Goal: Information Seeking & Learning: Compare options

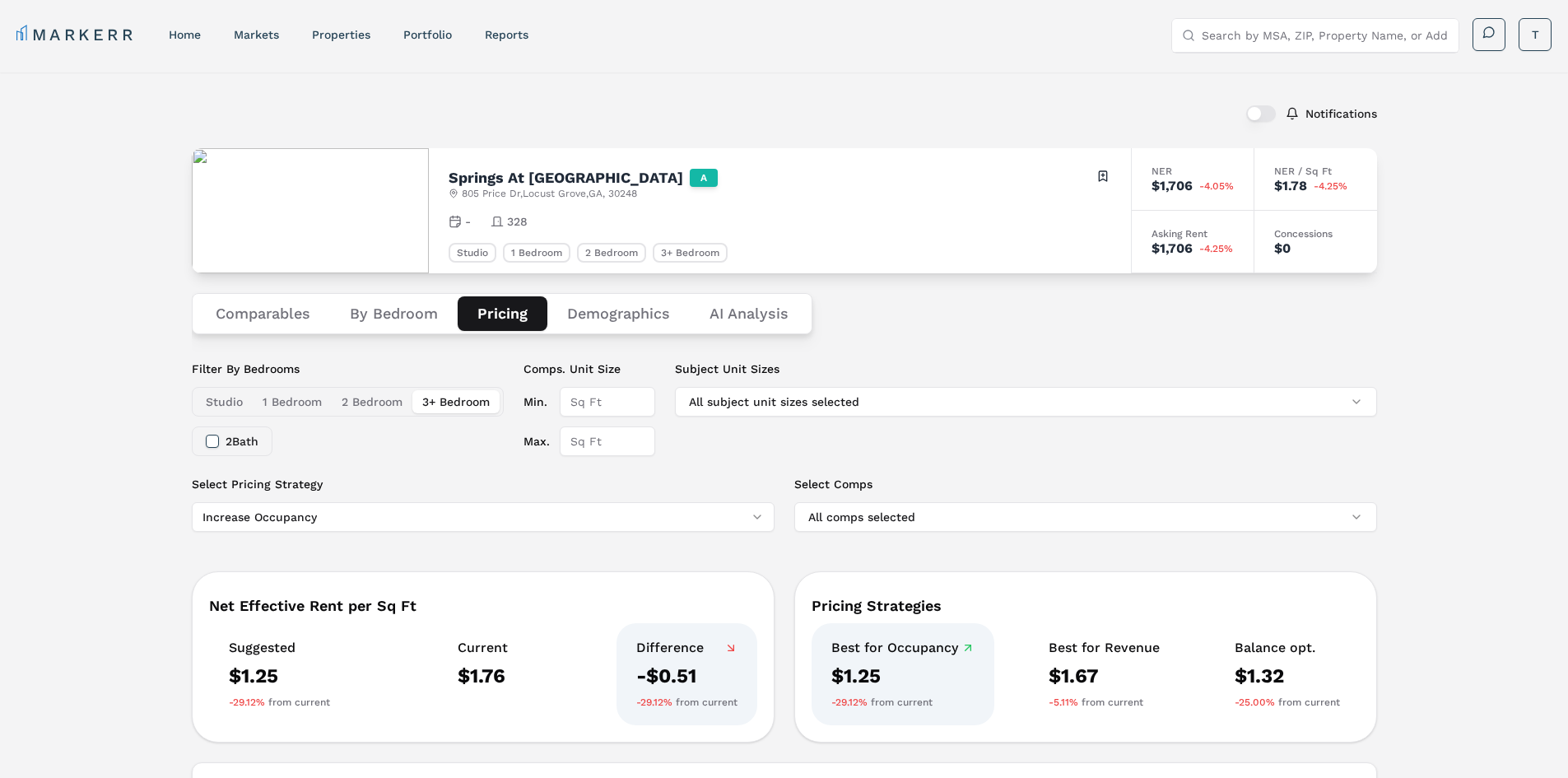
scroll to position [833, 0]
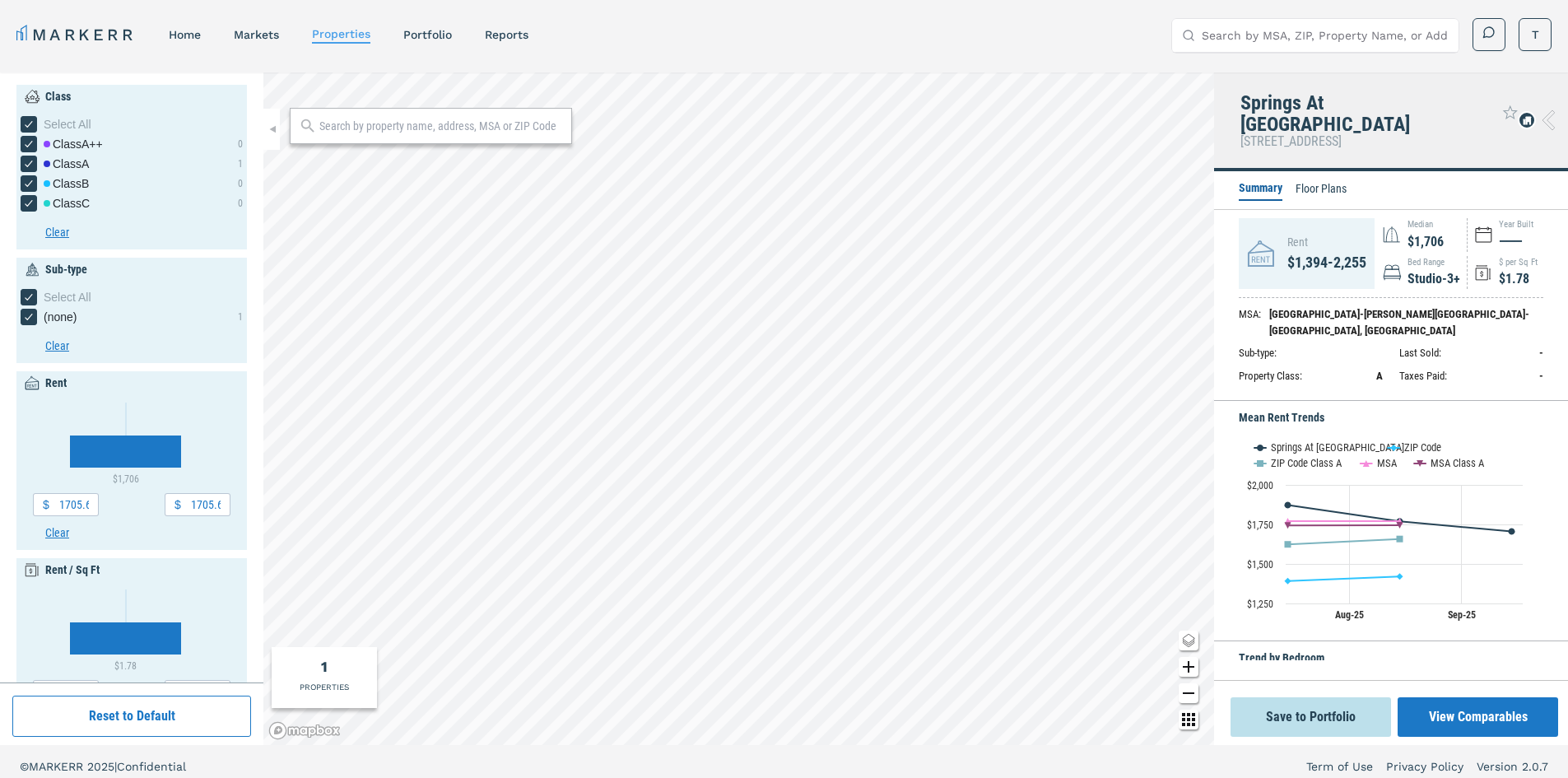
type input "1703.1"
type input "1.77"
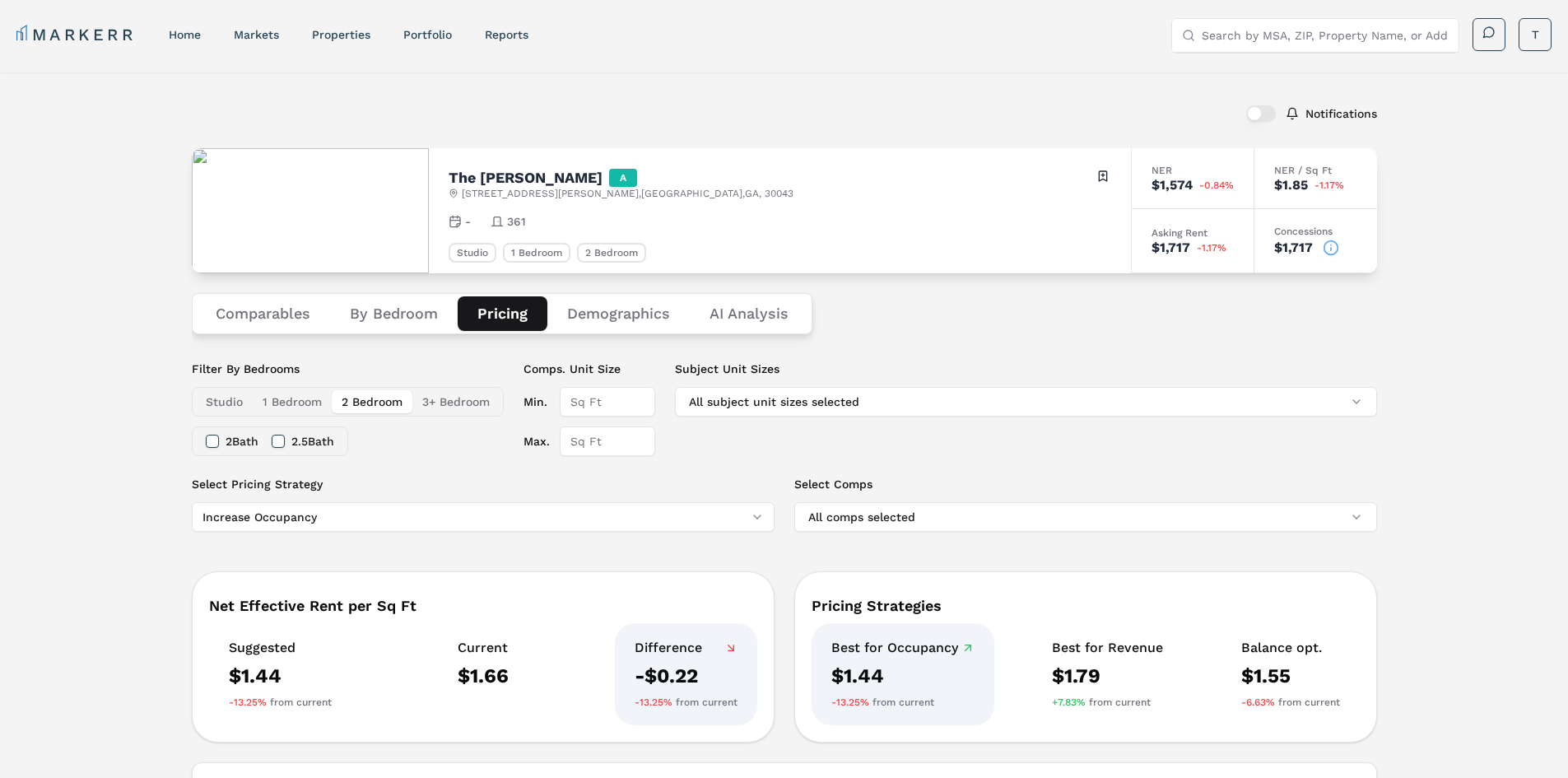
click at [271, 316] on button "Comparables" at bounding box center [263, 314] width 134 height 34
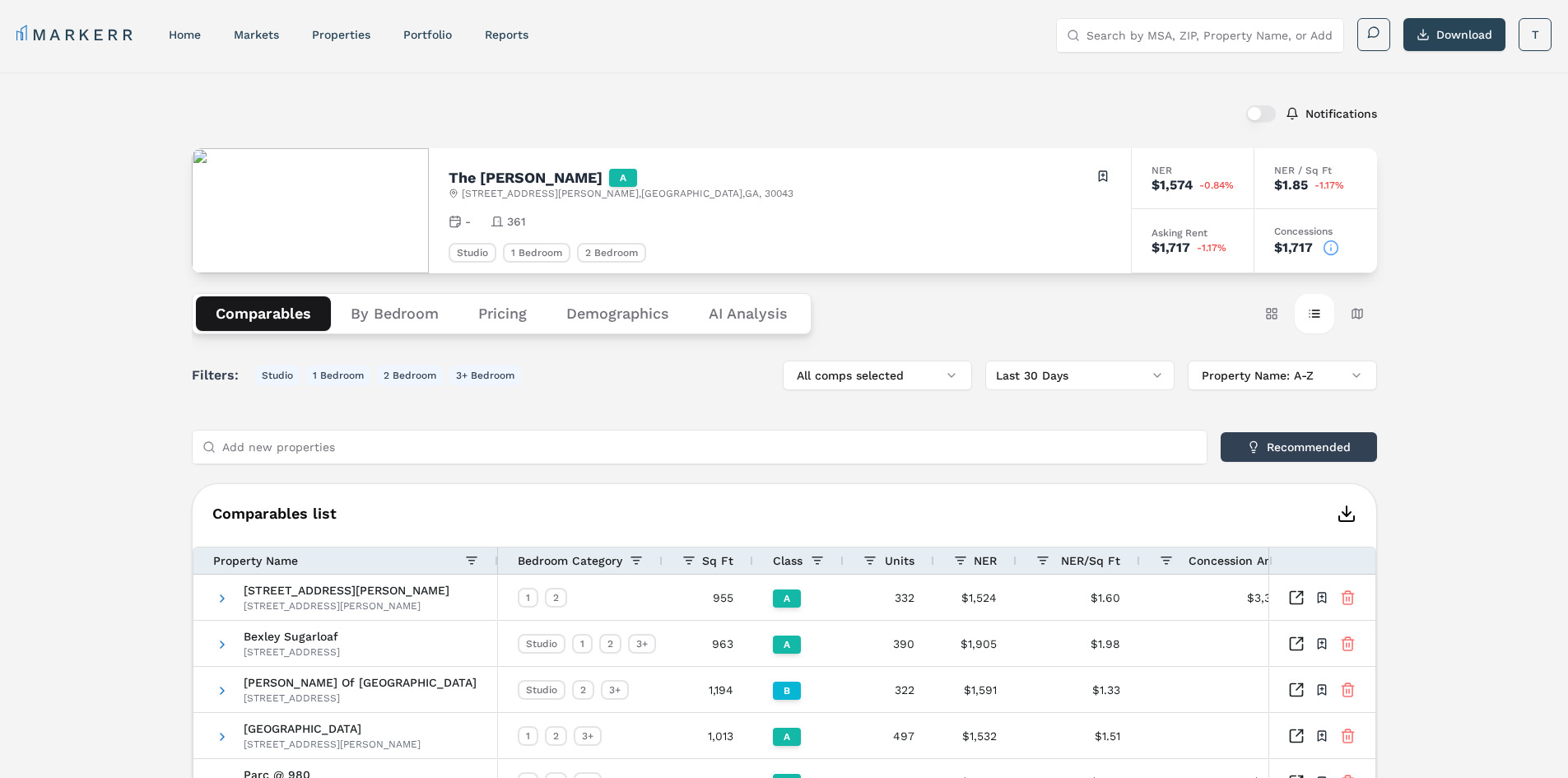
scroll to position [247, 0]
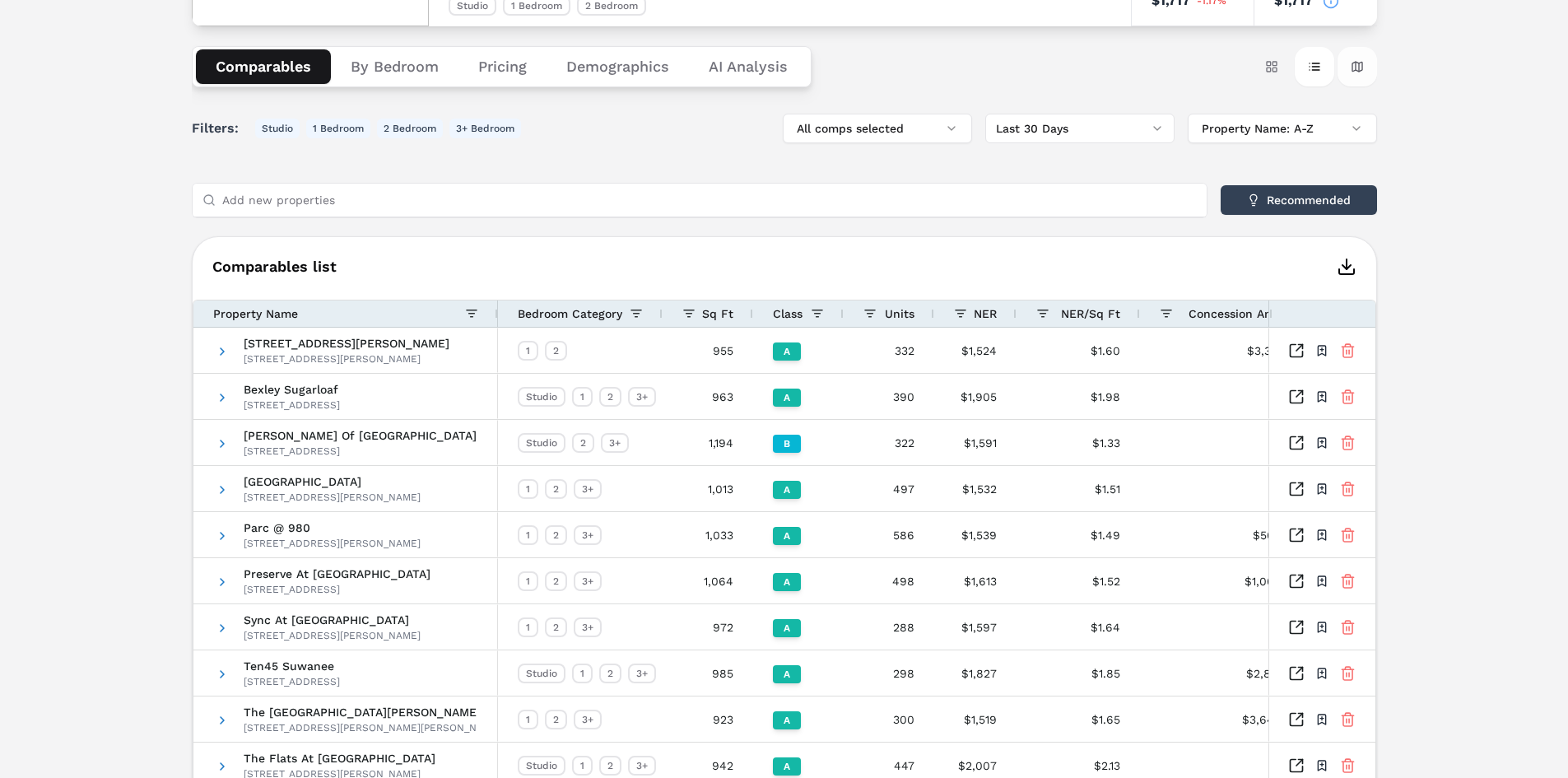
click at [1366, 57] on button "Map view" at bounding box center [1357, 67] width 39 height 39
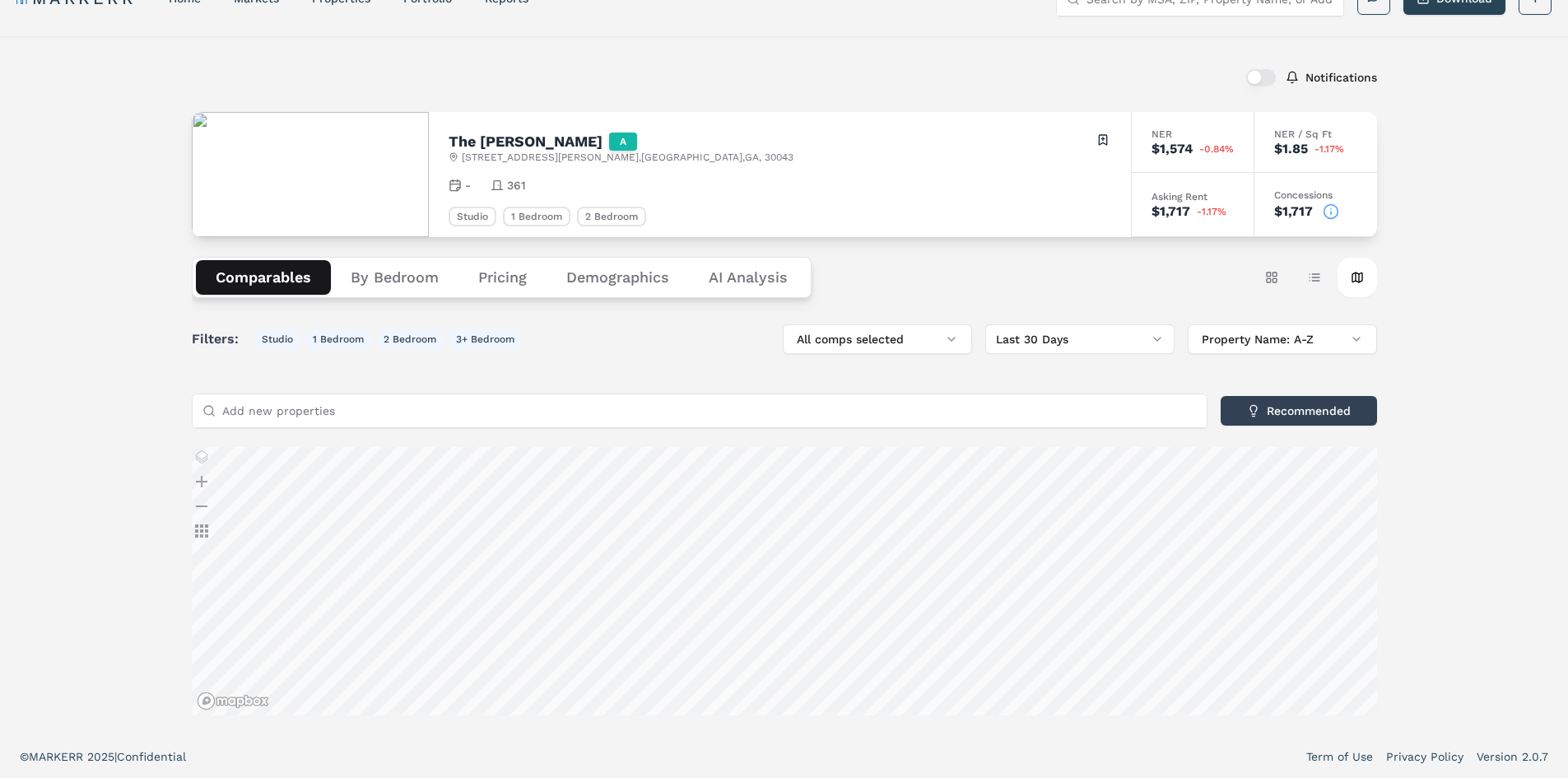
scroll to position [260, 0]
click at [1318, 258] on button "Table view" at bounding box center [1315, 278] width 39 height 39
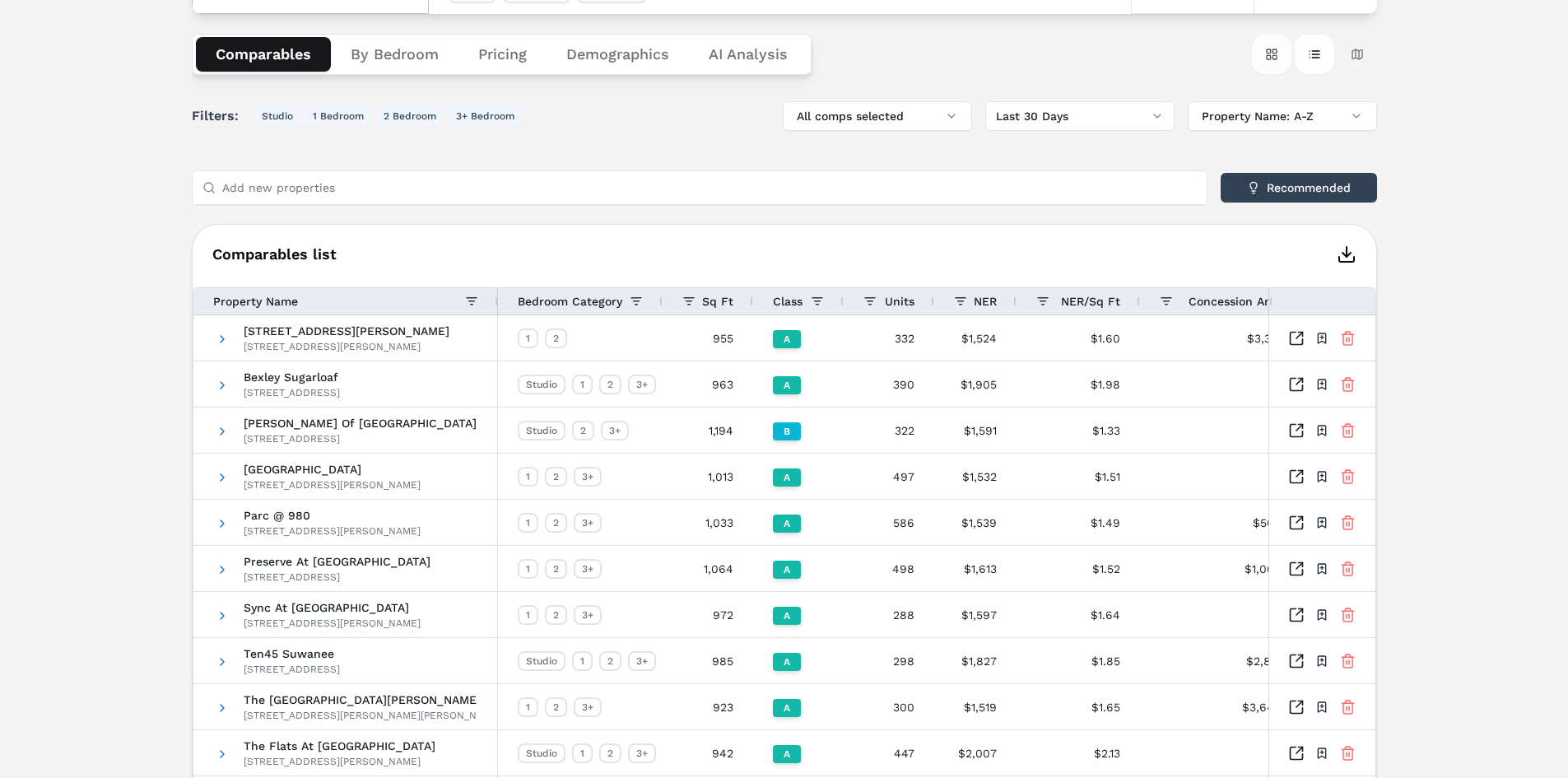
click at [1273, 51] on button "Card view" at bounding box center [1272, 54] width 39 height 39
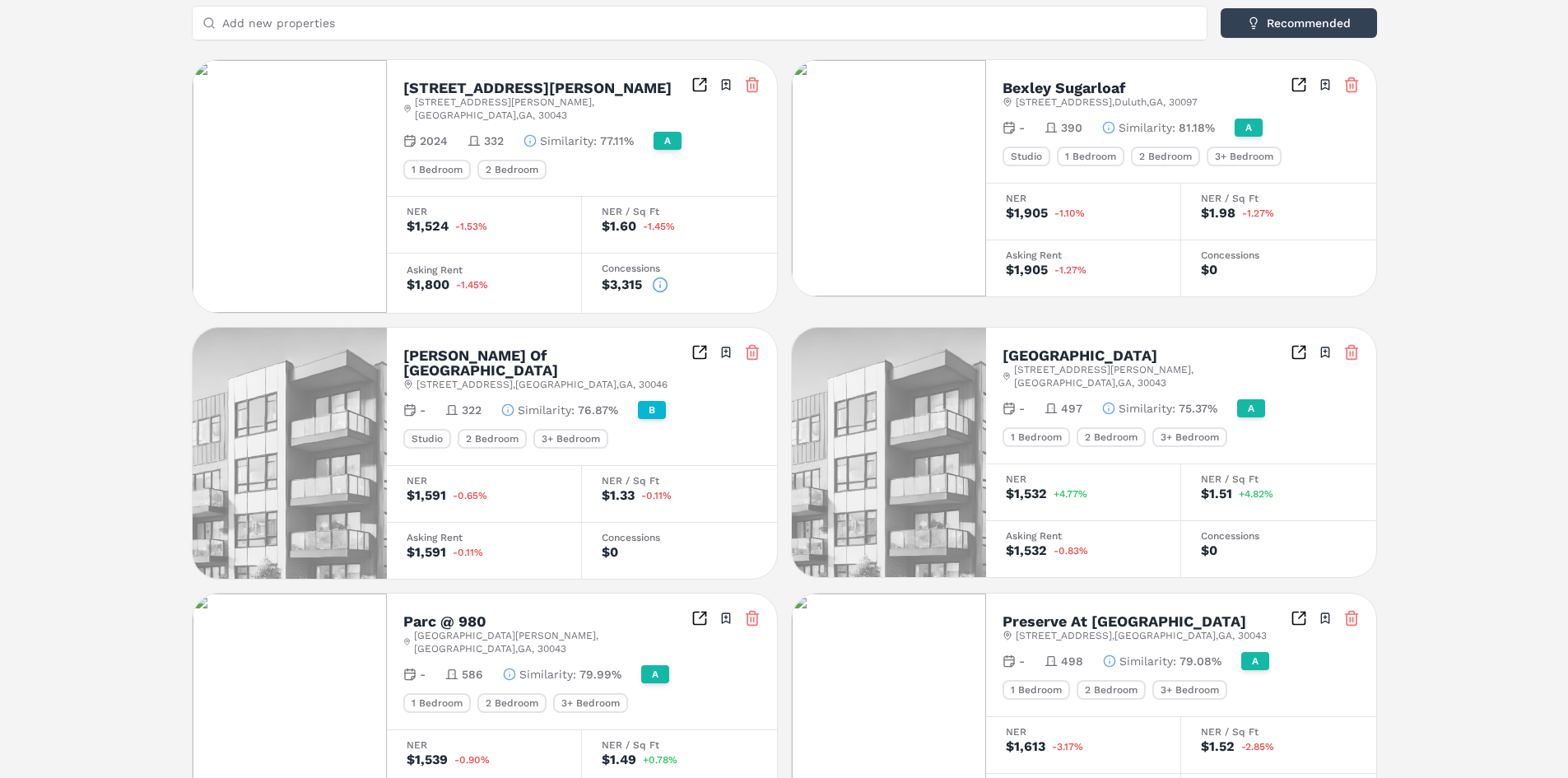
scroll to position [95, 0]
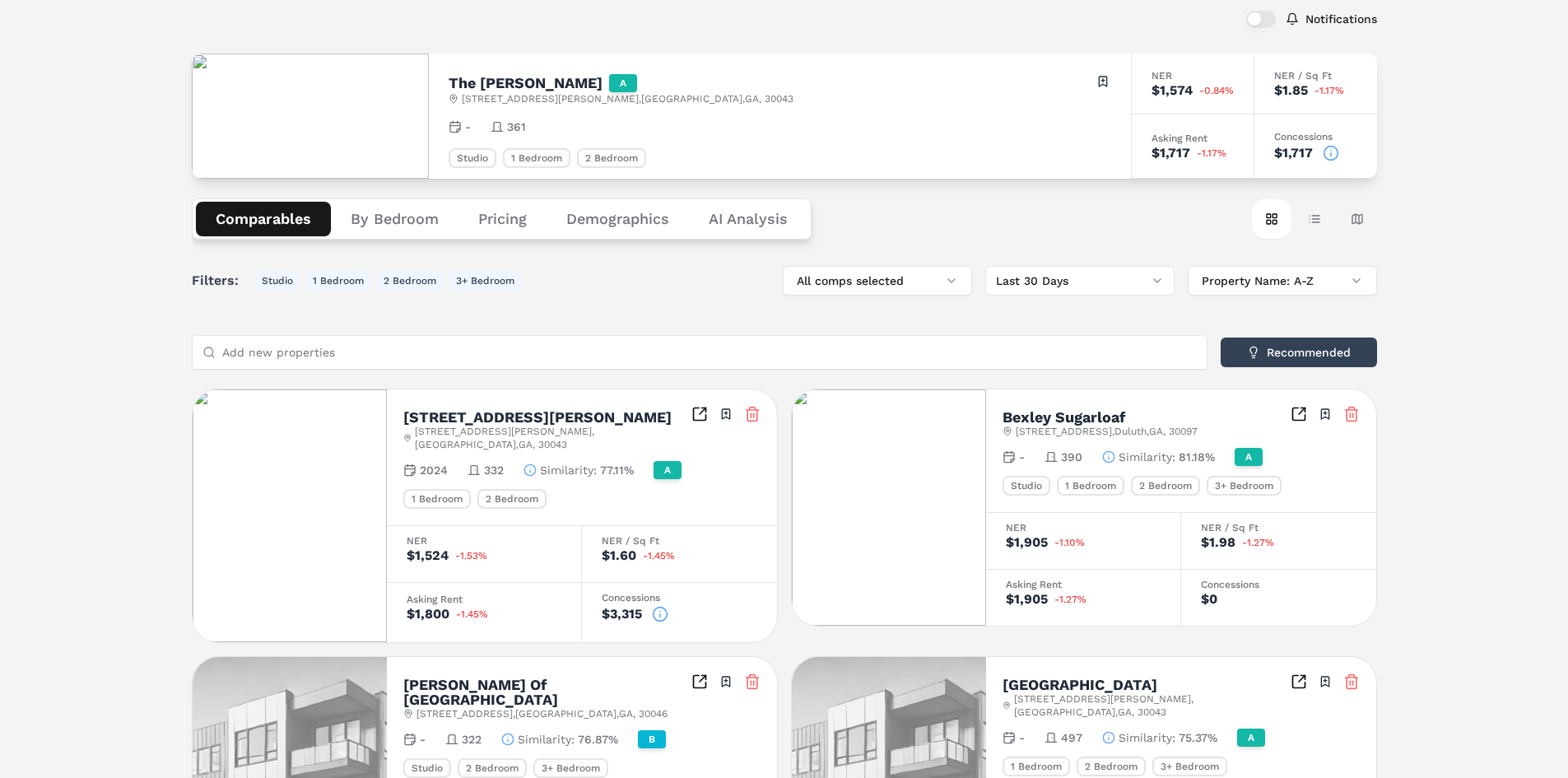
click at [698, 410] on icon "Inspect Comparables" at bounding box center [700, 414] width 16 height 16
click at [1296, 416] on icon "Inspect Comparables" at bounding box center [1298, 414] width 16 height 16
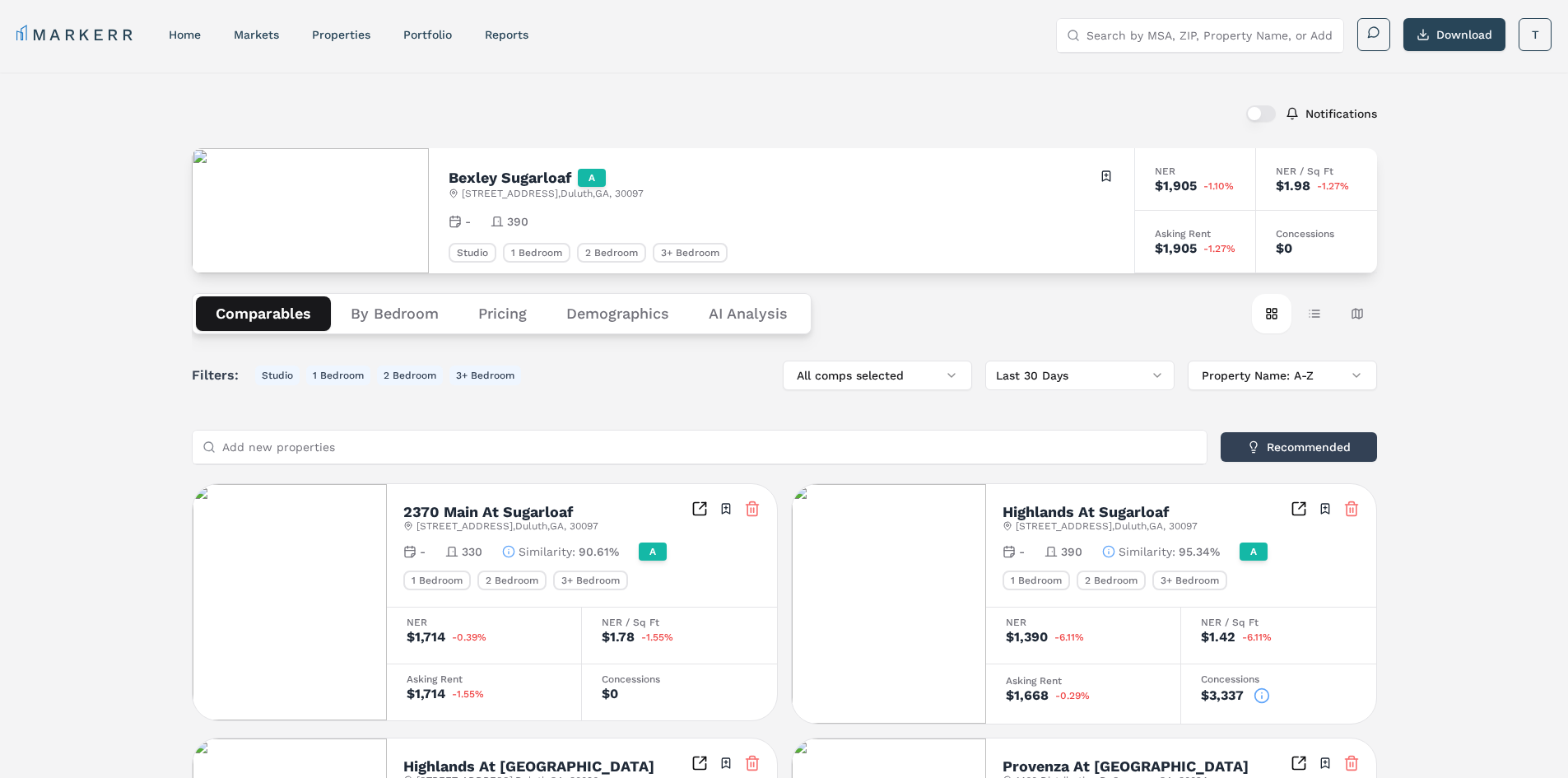
click at [501, 313] on button "Pricing" at bounding box center [502, 314] width 88 height 34
